Goal: Task Accomplishment & Management: Use online tool/utility

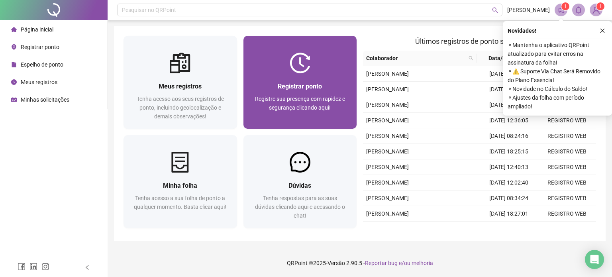
click at [276, 88] on div "Registrar ponto" at bounding box center [300, 86] width 94 height 10
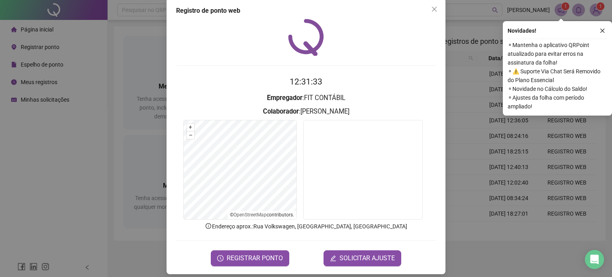
scroll to position [16, 0]
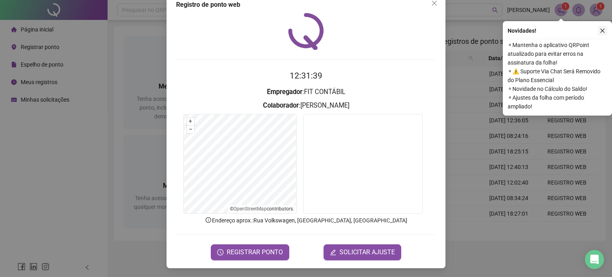
click at [603, 31] on icon "close" at bounding box center [602, 31] width 6 height 6
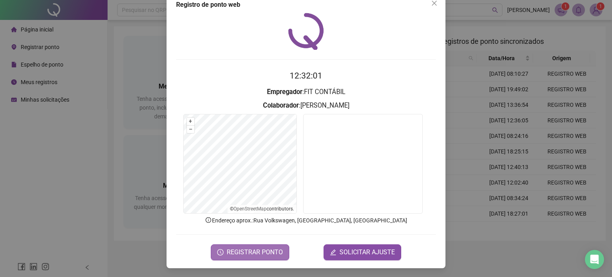
click at [270, 248] on span "REGISTRAR PONTO" at bounding box center [255, 252] width 56 height 10
